Goal: Navigation & Orientation: Find specific page/section

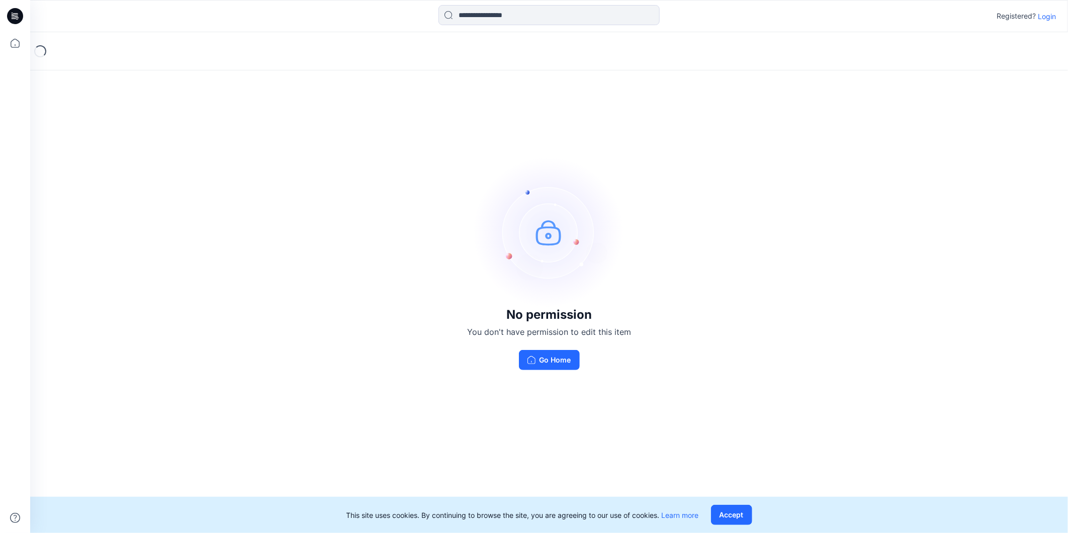
click at [686, 350] on div "No permission You don't have permission to edit this item Go Home" at bounding box center [549, 263] width 1038 height 463
click at [567, 361] on button "Go Home" at bounding box center [549, 360] width 61 height 20
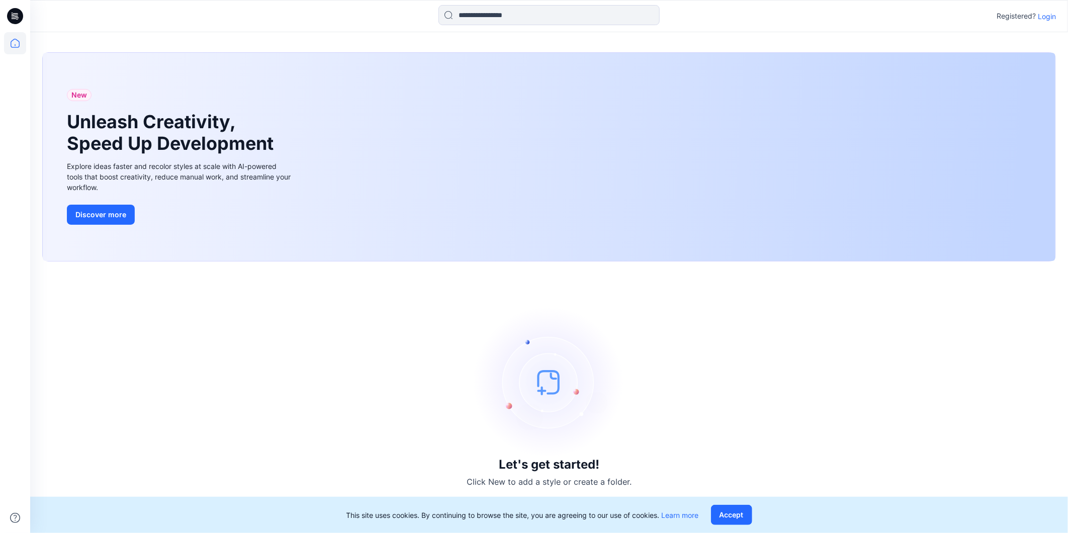
click at [1057, 7] on div "Registered? Login" at bounding box center [549, 16] width 1038 height 22
click at [1051, 14] on p "Login" at bounding box center [1047, 16] width 18 height 11
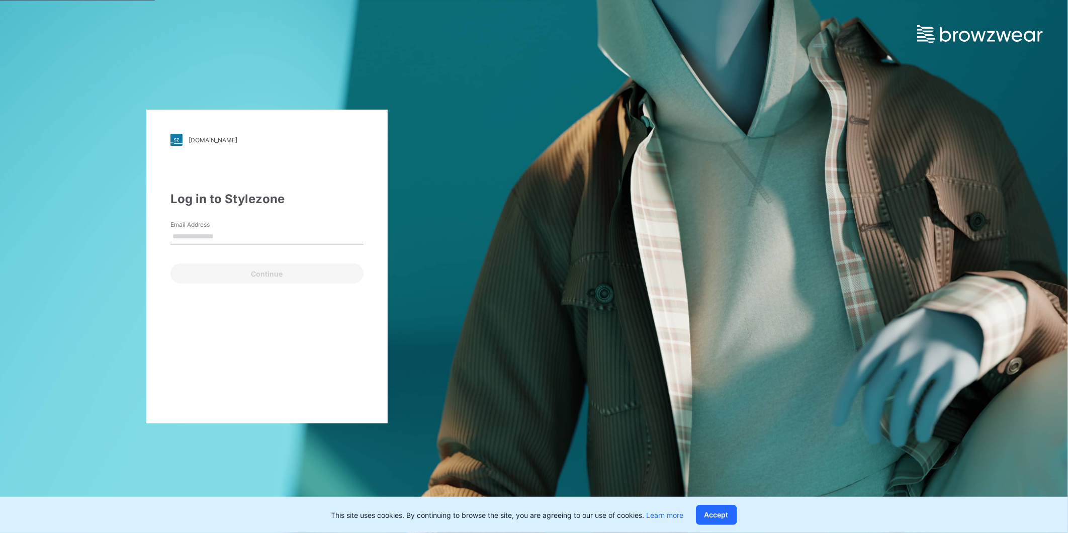
click at [191, 228] on label "Email Address" at bounding box center [206, 224] width 70 height 9
click at [191, 229] on input "Email Address" at bounding box center [267, 236] width 193 height 15
click at [221, 238] on input "Email Address" at bounding box center [267, 236] width 193 height 15
type input "**********"
click at [241, 273] on button "Continue" at bounding box center [267, 274] width 193 height 20
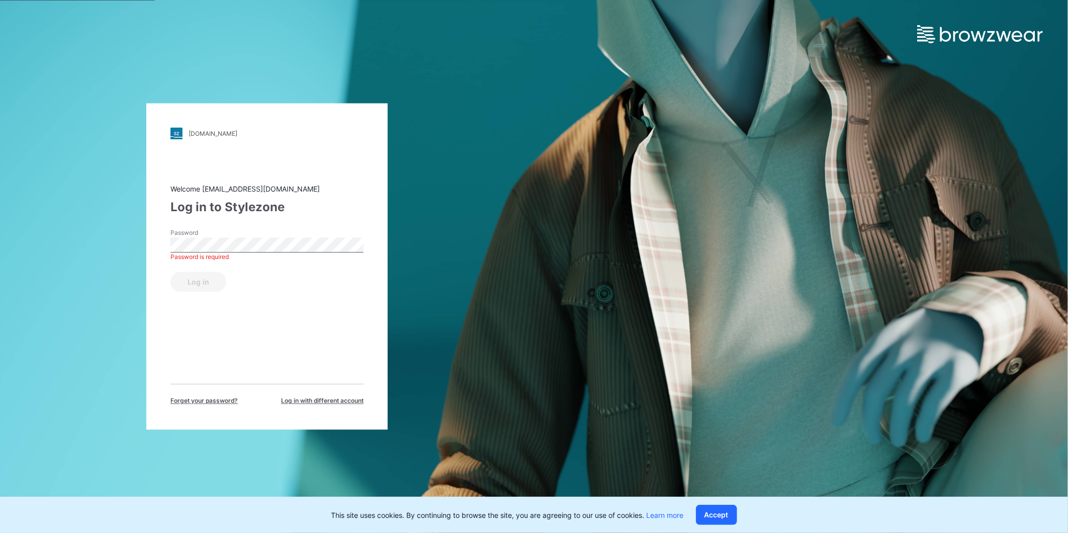
click at [217, 253] on div "Password Password is required" at bounding box center [267, 244] width 193 height 30
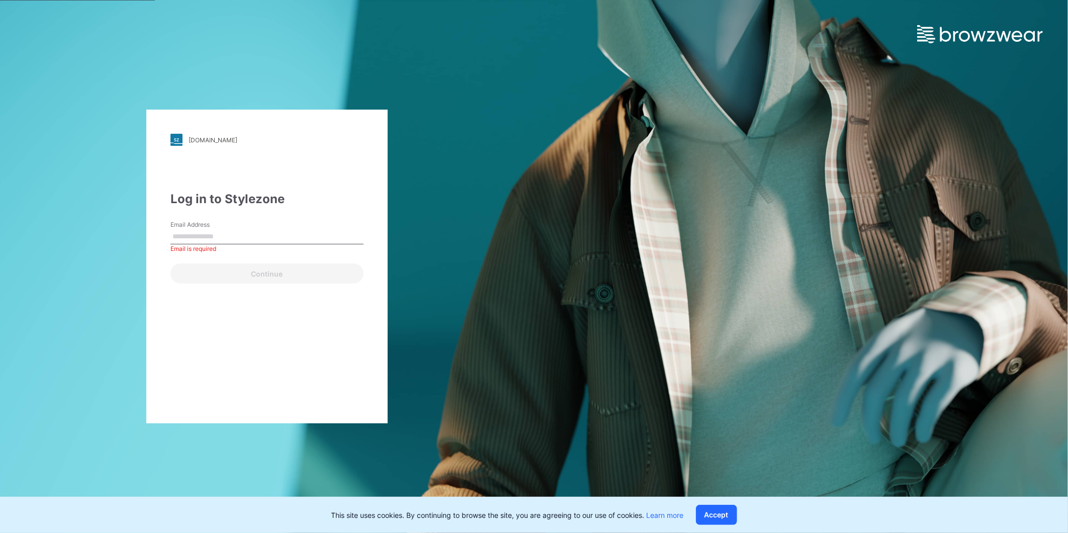
click at [217, 233] on input "Email Address" at bounding box center [267, 236] width 193 height 15
paste input "**********"
type input "**********"
click at [299, 279] on button "Continue" at bounding box center [267, 274] width 193 height 20
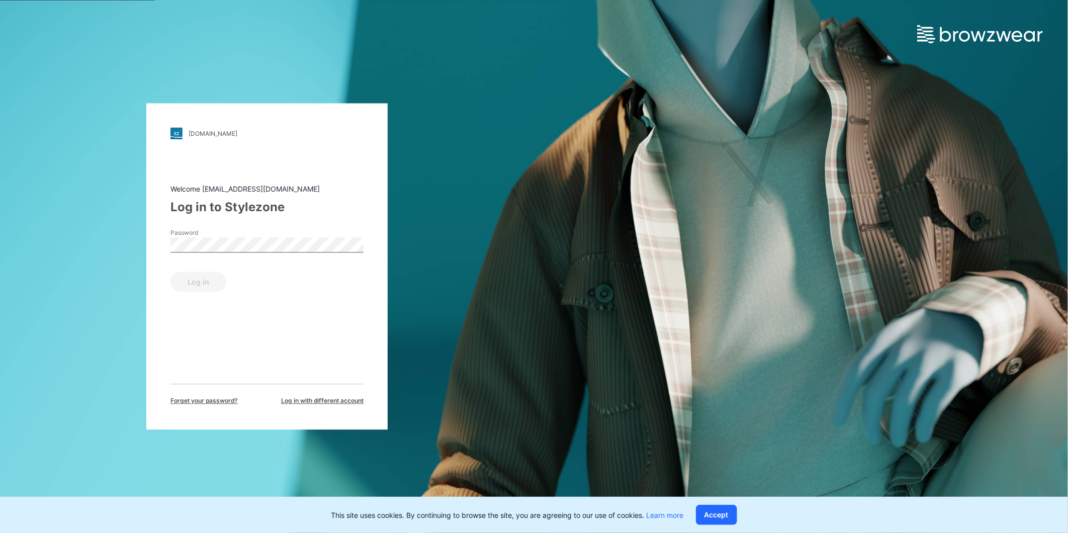
drag, startPoint x: 230, startPoint y: 231, endPoint x: 234, endPoint y: 237, distance: 6.6
click at [229, 232] on label "Password" at bounding box center [206, 233] width 70 height 9
click at [195, 276] on button "Log in" at bounding box center [199, 282] width 56 height 20
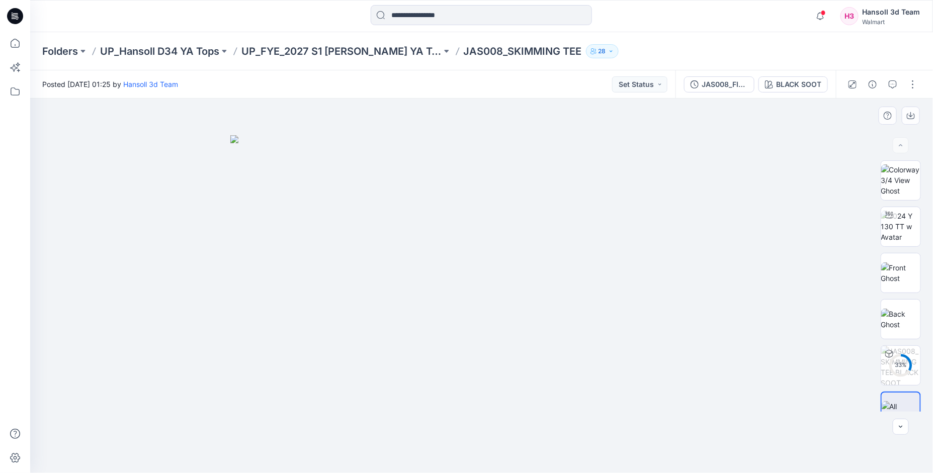
click at [585, 184] on img at bounding box center [481, 304] width 503 height 339
click at [379, 51] on p "UP_FYE_2027 S1 Hansoll YA Tops and Dresses" at bounding box center [341, 51] width 200 height 14
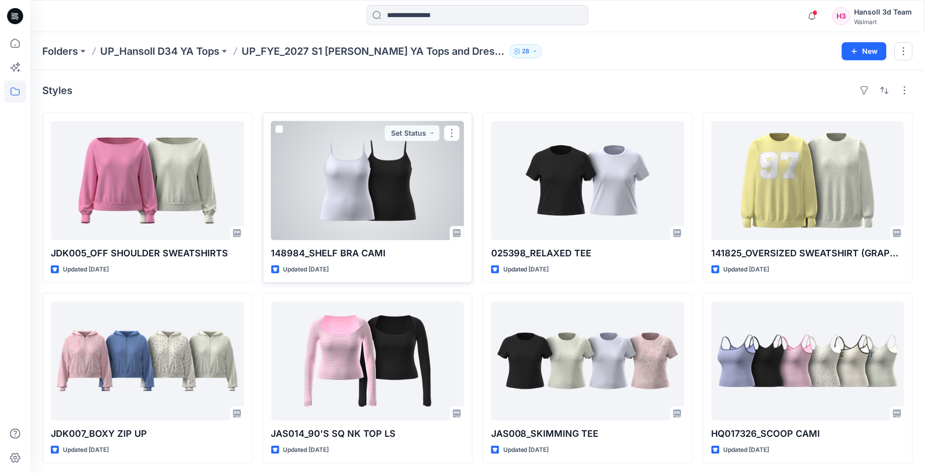
click at [345, 229] on div at bounding box center [367, 180] width 193 height 119
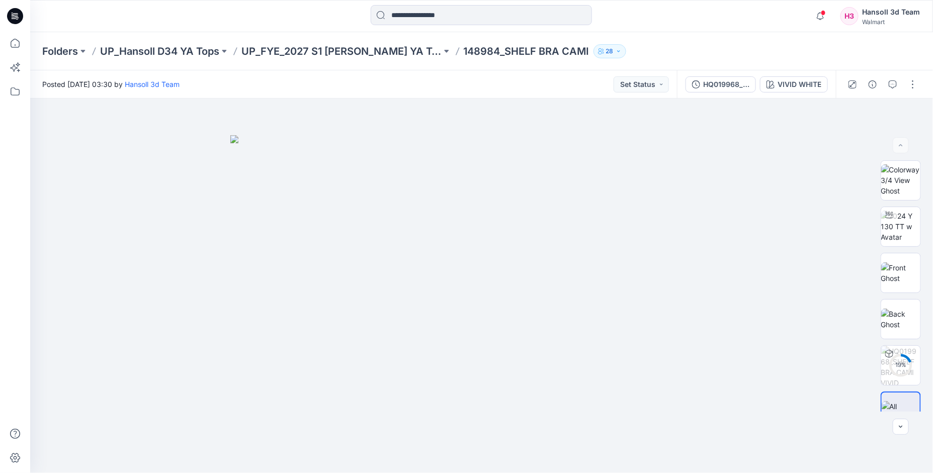
click at [542, 49] on p "148984_SHELF BRA CAMI" at bounding box center [527, 51] width 126 height 14
click at [521, 51] on p "148984_SHELF BRA CAMI" at bounding box center [527, 51] width 126 height 14
click at [664, 87] on button "Set Status" at bounding box center [641, 84] width 55 height 16
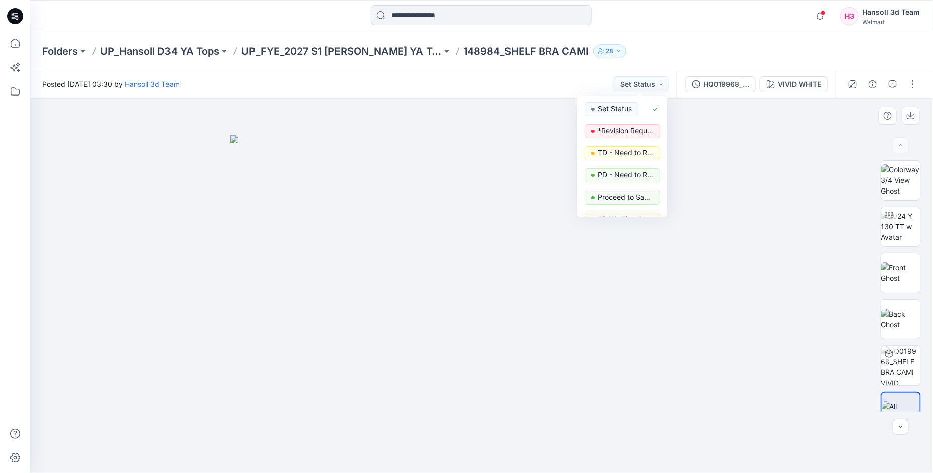
click at [776, 164] on div at bounding box center [481, 286] width 903 height 375
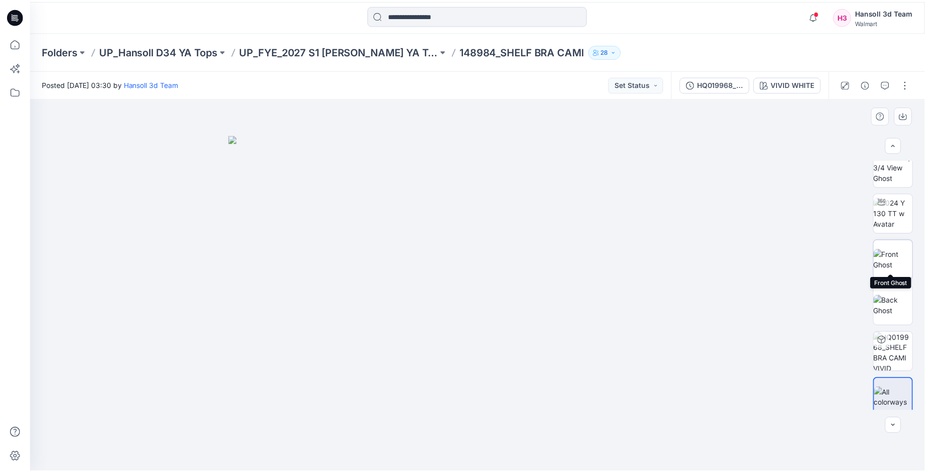
scroll to position [20, 0]
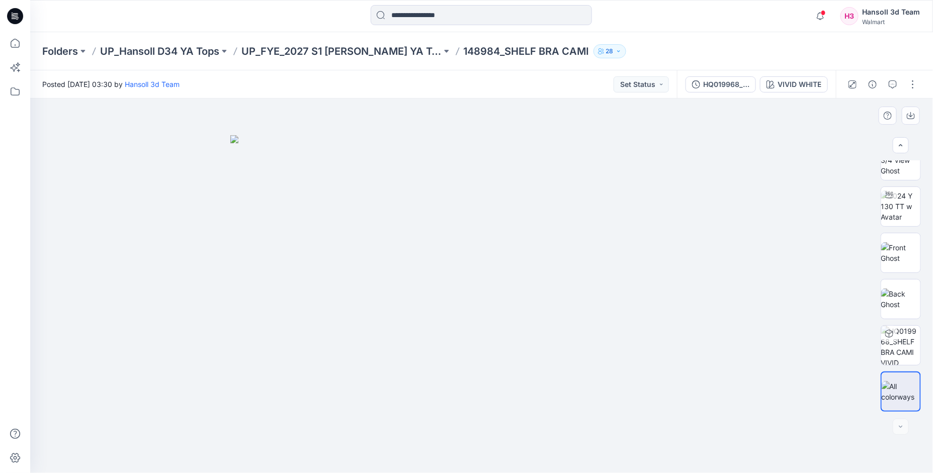
click at [365, 151] on img at bounding box center [481, 304] width 503 height 339
click at [313, 54] on p "UP_FYE_2027 S1 Hansoll YA Tops and Dresses" at bounding box center [341, 51] width 200 height 14
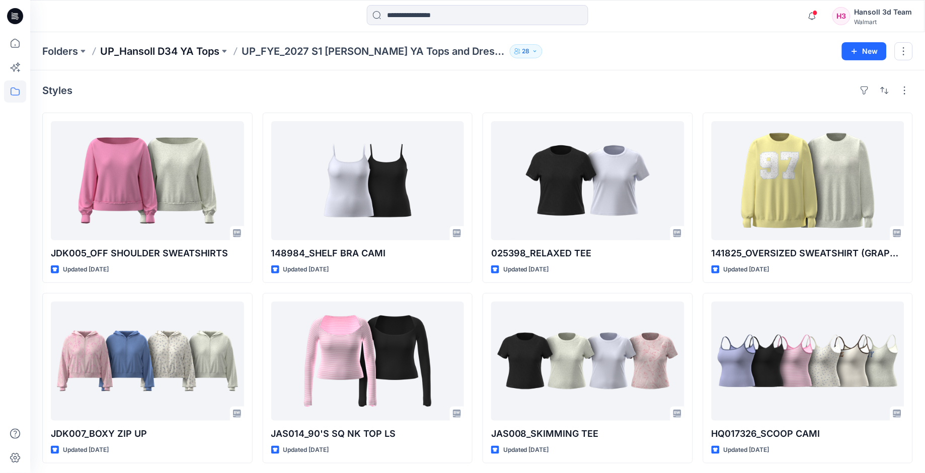
click at [214, 54] on p "UP_Hansoll D34 YA Tops" at bounding box center [159, 51] width 119 height 14
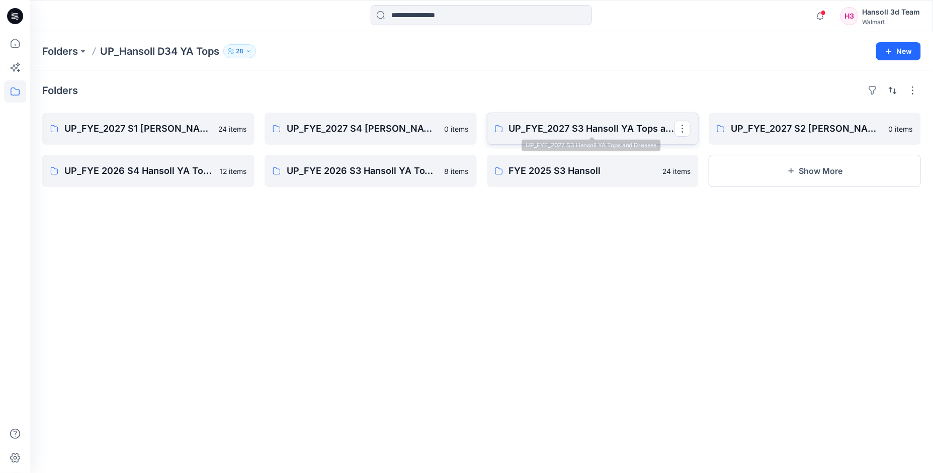
click at [599, 125] on p "UP_FYE_2027 S3 Hansoll YA Tops and Dresses" at bounding box center [592, 129] width 166 height 14
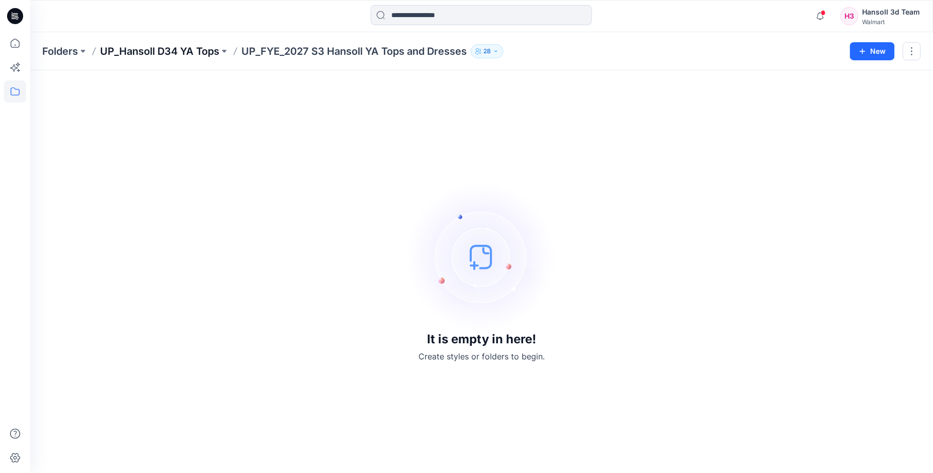
click at [200, 52] on p "UP_Hansoll D34 YA Tops" at bounding box center [159, 51] width 119 height 14
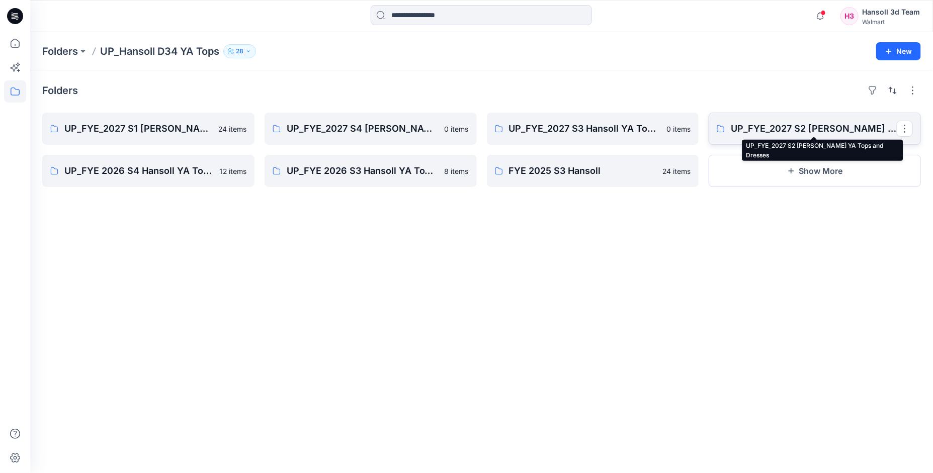
click at [824, 131] on p "UP_FYE_2027 S2 [PERSON_NAME] YA Tops and Dresses" at bounding box center [814, 129] width 166 height 14
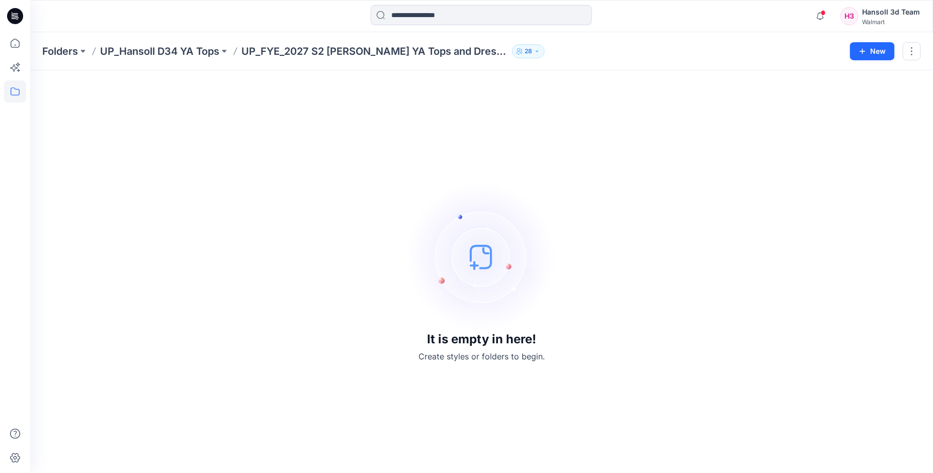
click at [610, 253] on div "It is empty in here! Create styles or folders to begin." at bounding box center [481, 272] width 879 height 379
click at [212, 55] on p "UP_Hansoll D34 YA Tops" at bounding box center [159, 51] width 119 height 14
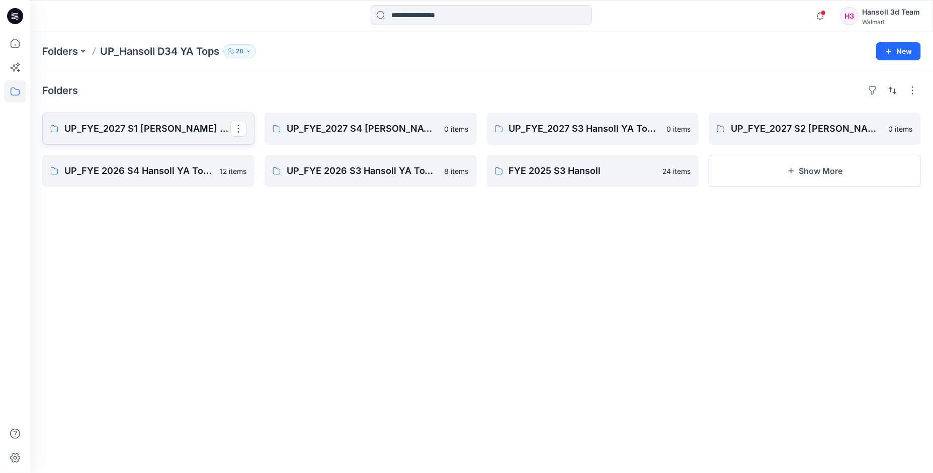
click at [151, 127] on p "UP_FYE_2027 S1 Hansoll YA Tops and Dresses" at bounding box center [147, 129] width 166 height 14
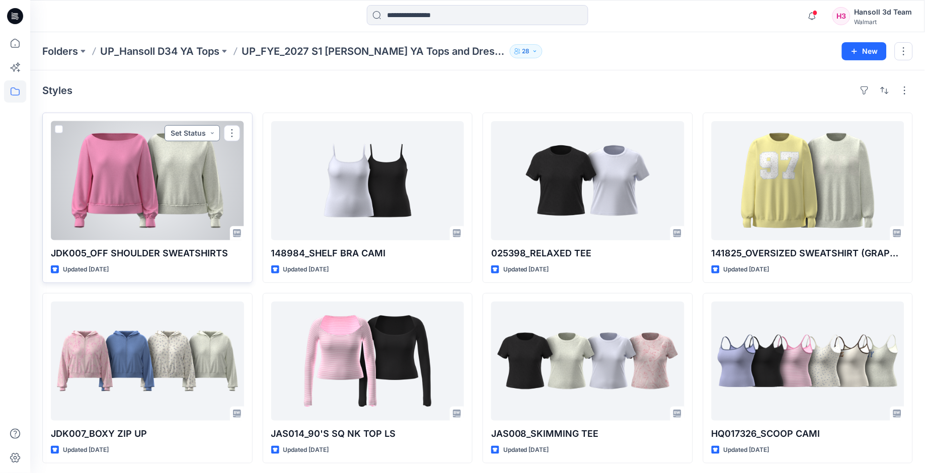
click at [210, 129] on button "Set Status" at bounding box center [191, 133] width 55 height 16
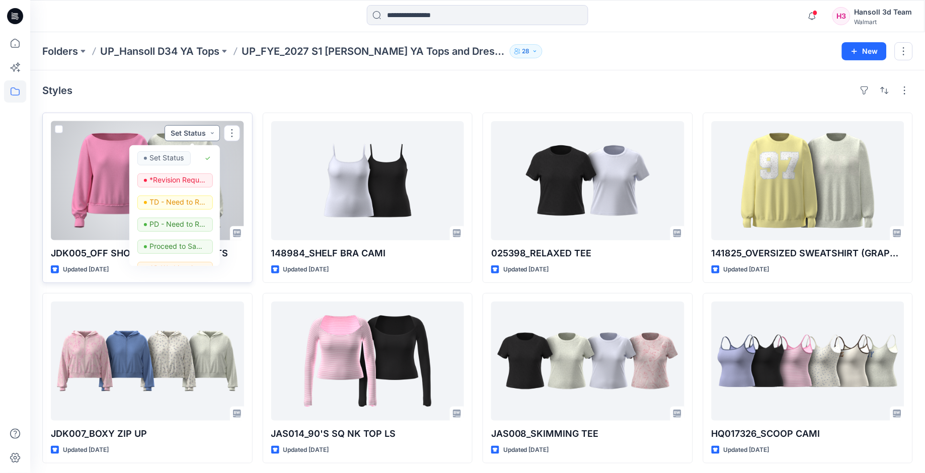
click at [210, 129] on button "Set Status" at bounding box center [191, 133] width 55 height 16
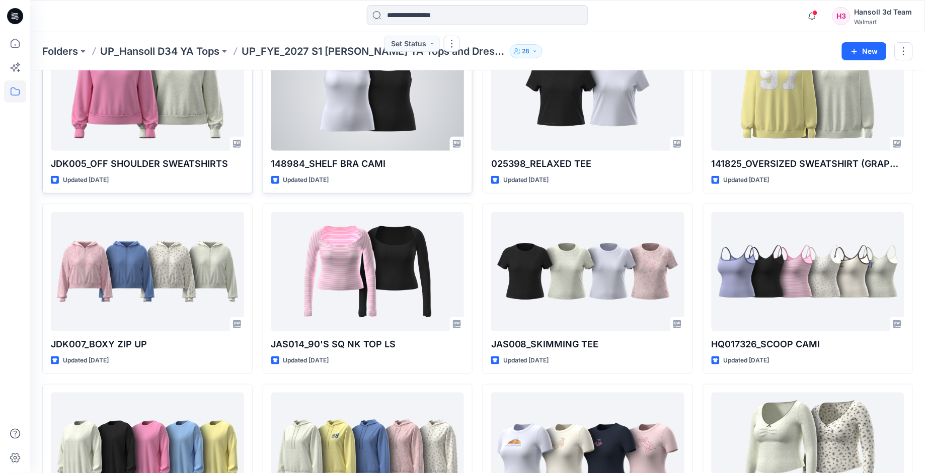
scroll to position [112, 0]
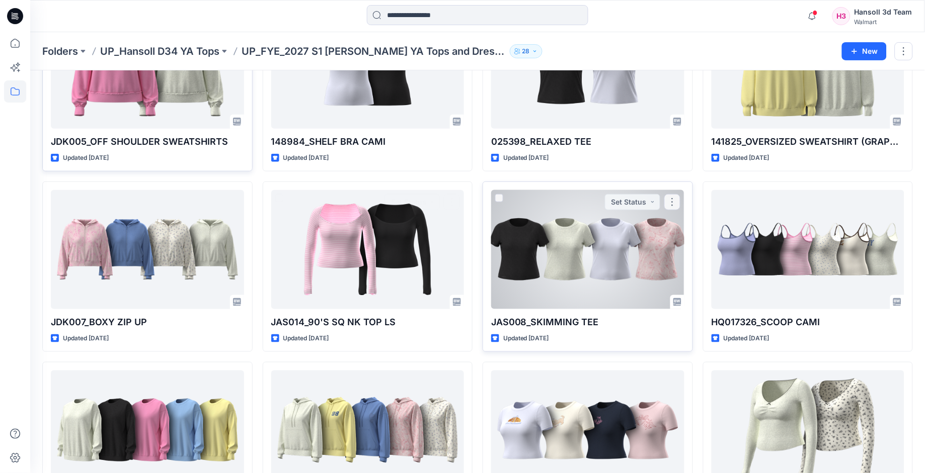
click at [638, 237] on div at bounding box center [587, 249] width 193 height 119
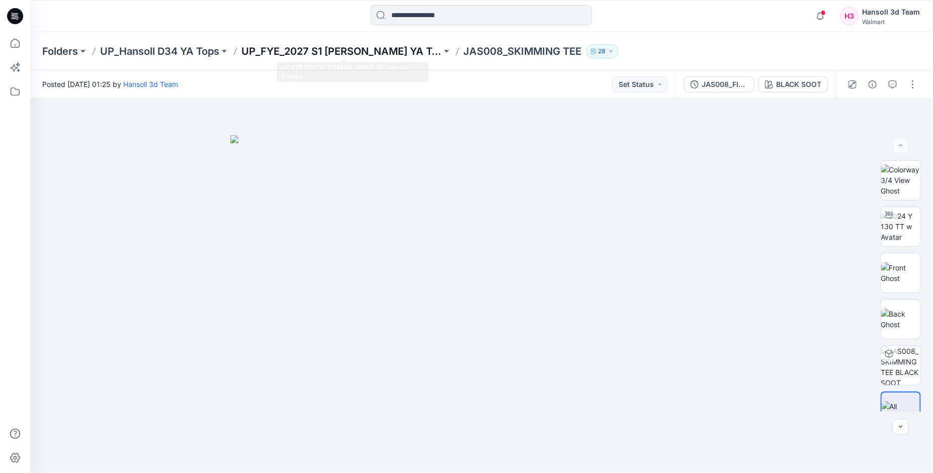
click at [391, 49] on p "UP_FYE_2027 S1 Hansoll YA Tops and Dresses" at bounding box center [341, 51] width 200 height 14
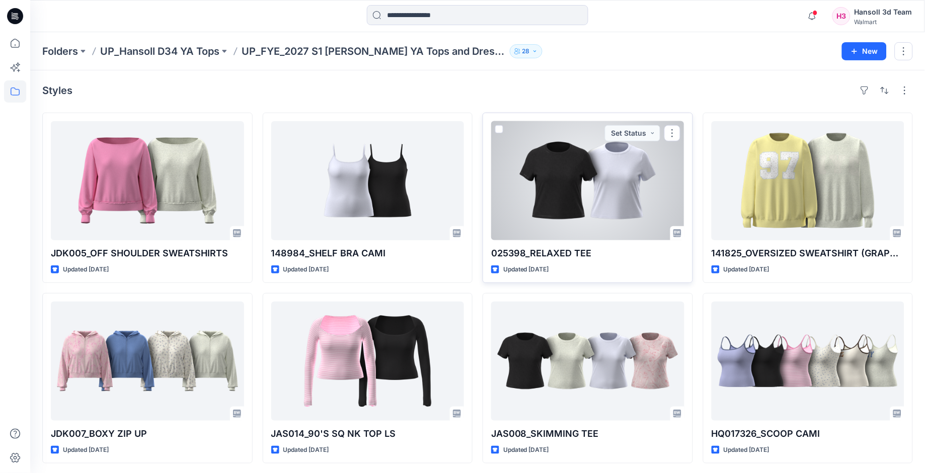
click at [642, 175] on div at bounding box center [587, 180] width 193 height 119
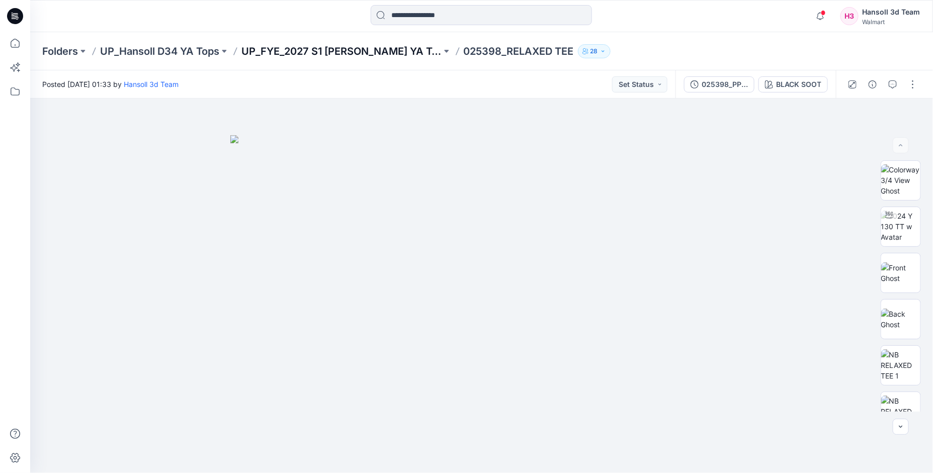
click at [368, 52] on p "UP_FYE_2027 S1 Hansoll YA Tops and Dresses" at bounding box center [341, 51] width 200 height 14
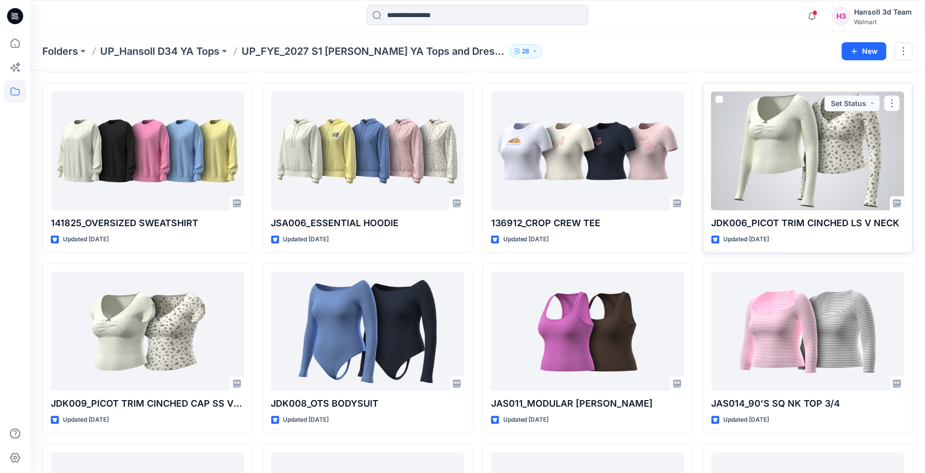
scroll to position [335, 0]
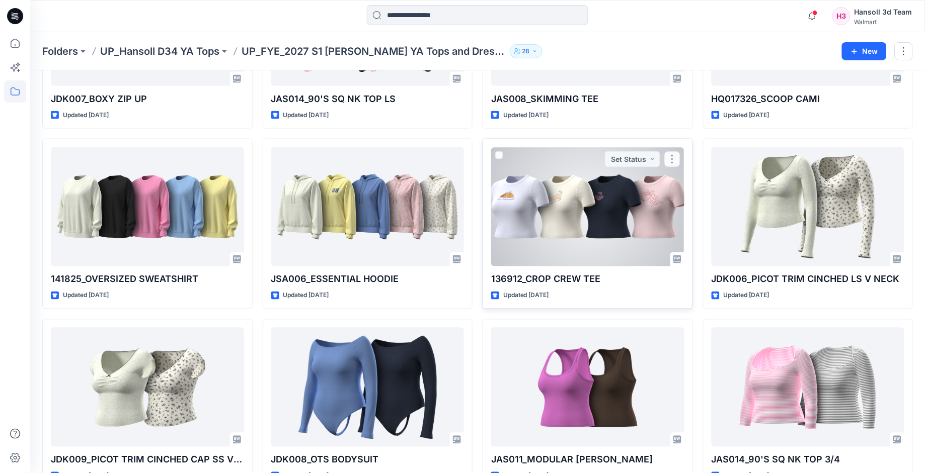
click at [649, 209] on div at bounding box center [587, 206] width 193 height 119
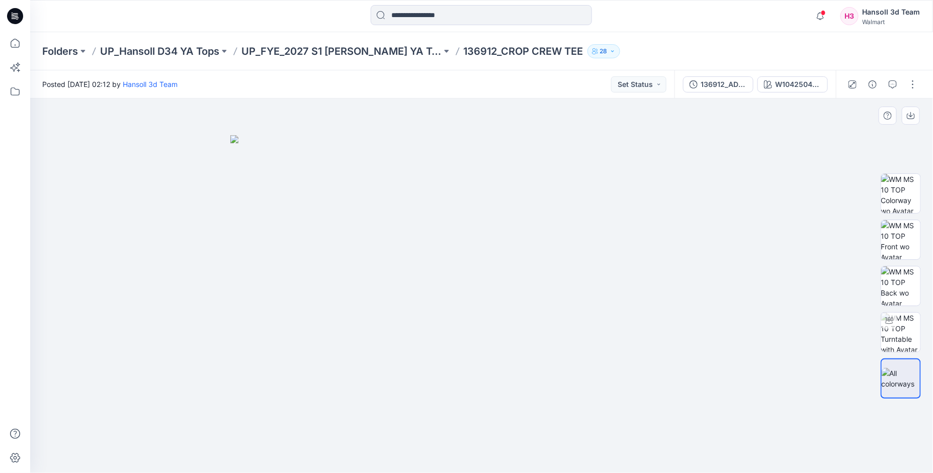
click at [609, 164] on img at bounding box center [481, 304] width 503 height 339
click at [692, 87] on icon "button" at bounding box center [694, 84] width 8 height 8
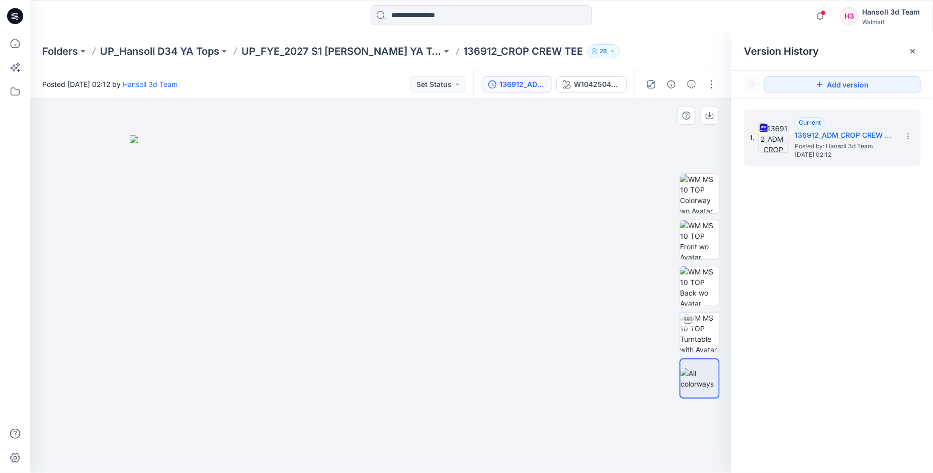
click at [597, 156] on img at bounding box center [381, 304] width 503 height 339
click at [380, 54] on p "UP_FYE_2027 S1 Hansoll YA Tops and Dresses" at bounding box center [341, 51] width 200 height 14
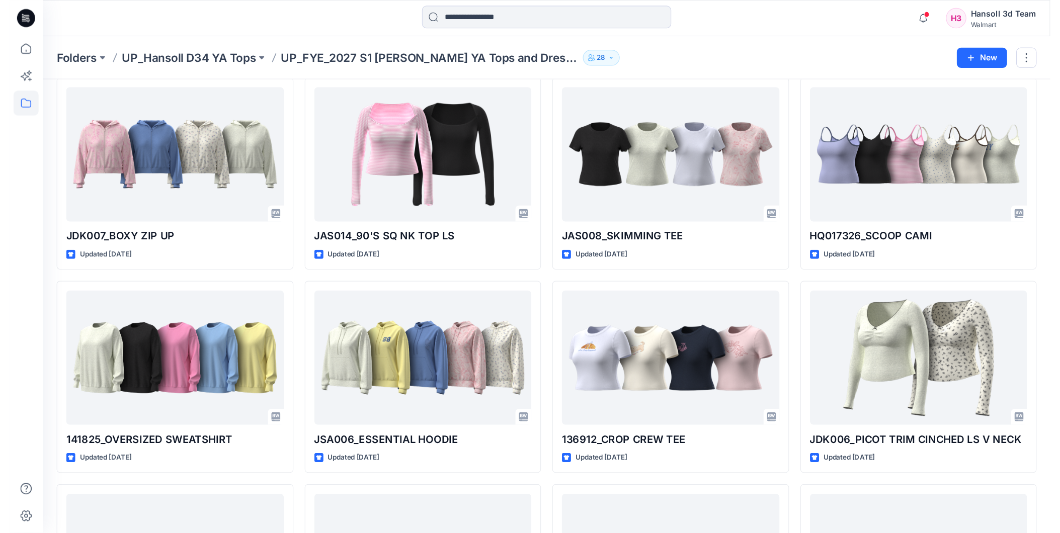
scroll to position [167, 0]
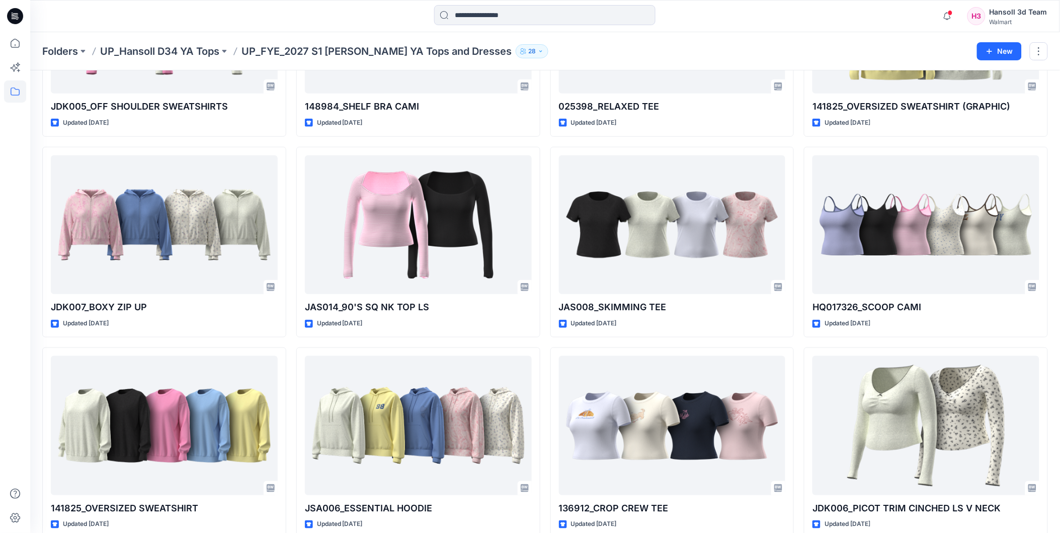
click at [24, 146] on div at bounding box center [15, 282] width 22 height 501
click at [6, 239] on div at bounding box center [15, 282] width 22 height 501
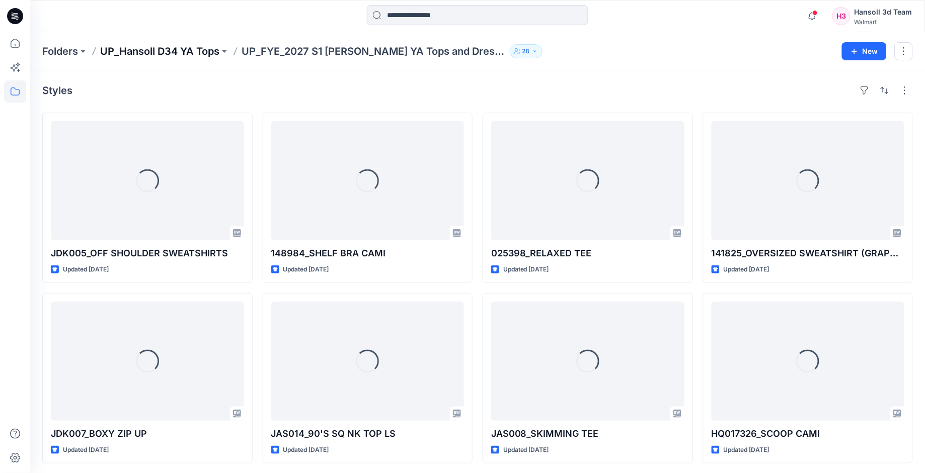
click at [190, 53] on p "UP_Hansoll D34 YA Tops" at bounding box center [159, 51] width 119 height 14
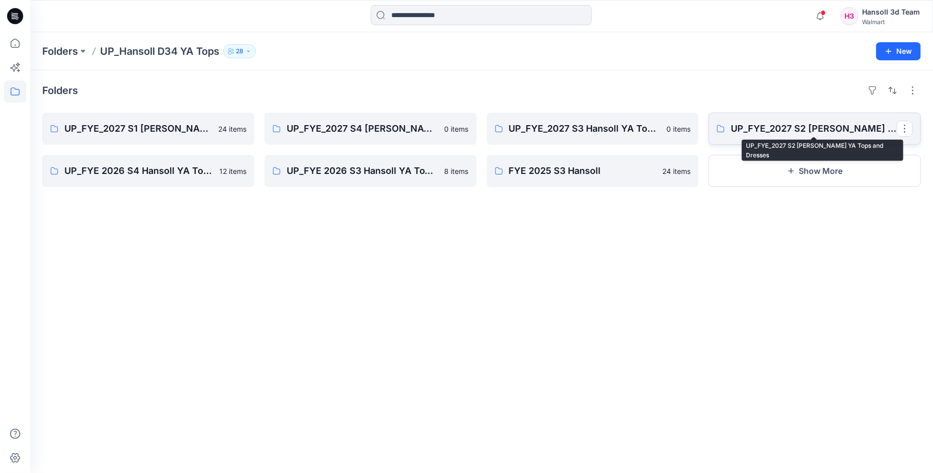
click at [784, 133] on p "UP_FYE_2027 S2 [PERSON_NAME] YA Tops and Dresses" at bounding box center [814, 129] width 166 height 14
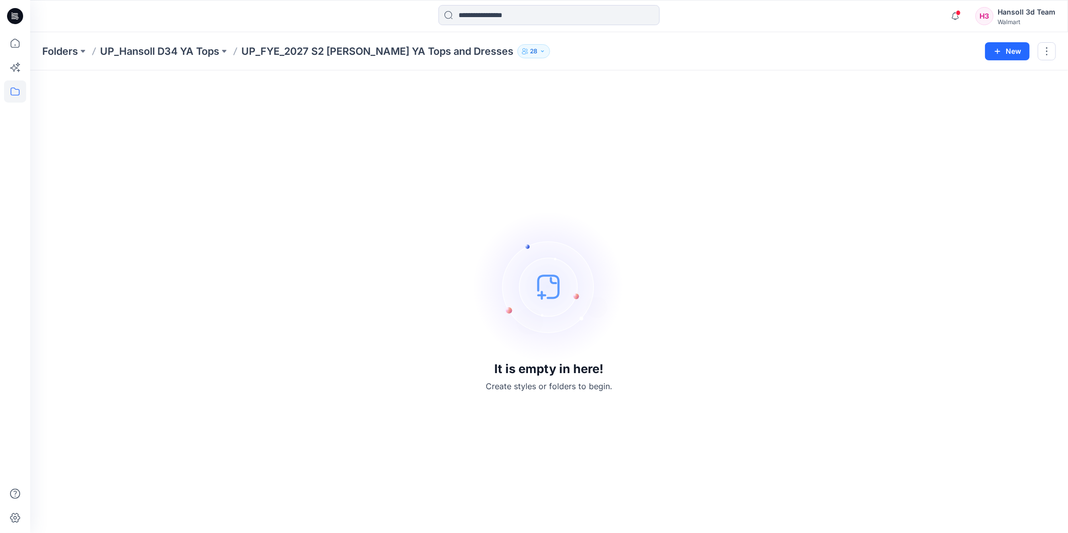
click at [755, 54] on div "Folders UP_Hansoll D34 YA Tops UP_FYE_2027 S2 [PERSON_NAME] YA Tops and Dresses…" at bounding box center [510, 51] width 936 height 14
